Goal: Task Accomplishment & Management: Manage account settings

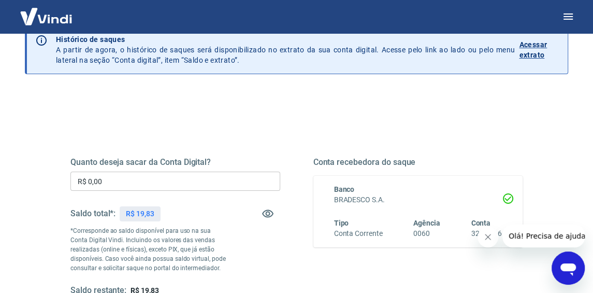
scroll to position [104, 0]
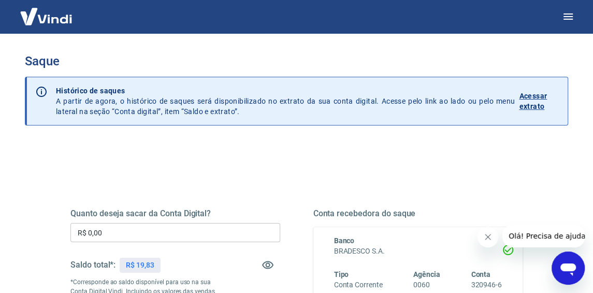
click at [542, 100] on p "Acessar extrato" at bounding box center [539, 101] width 40 height 21
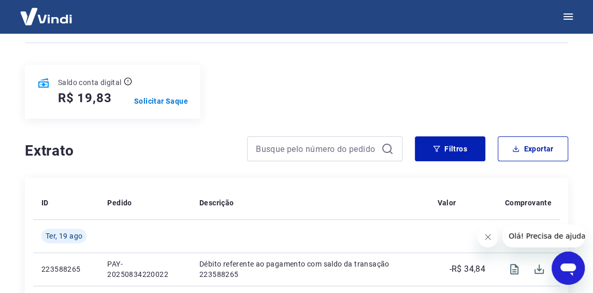
scroll to position [51, 0]
